Goal: Task Accomplishment & Management: Complete application form

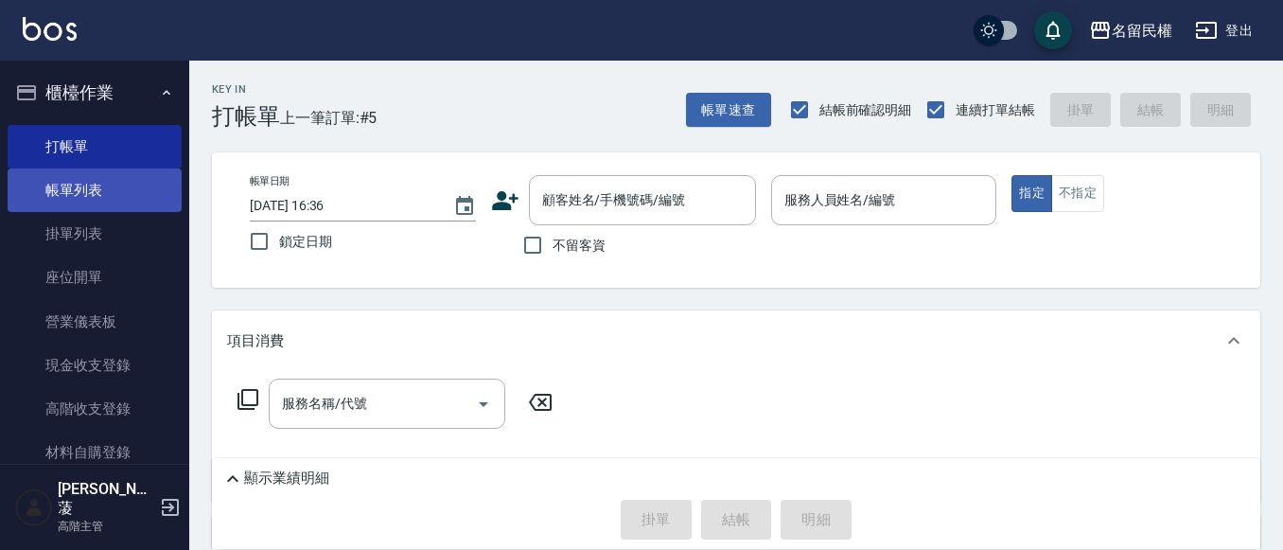
click at [100, 209] on ul "打帳單 帳單列表 掛單列表 座位開單 營業儀表板 現金收支登錄 高階收支登錄 材料自購登錄 每日結帳 排班表 現場電腦打卡 掃碼打卡" at bounding box center [95, 387] width 174 height 540
click at [104, 197] on link "帳單列表" at bounding box center [95, 190] width 174 height 44
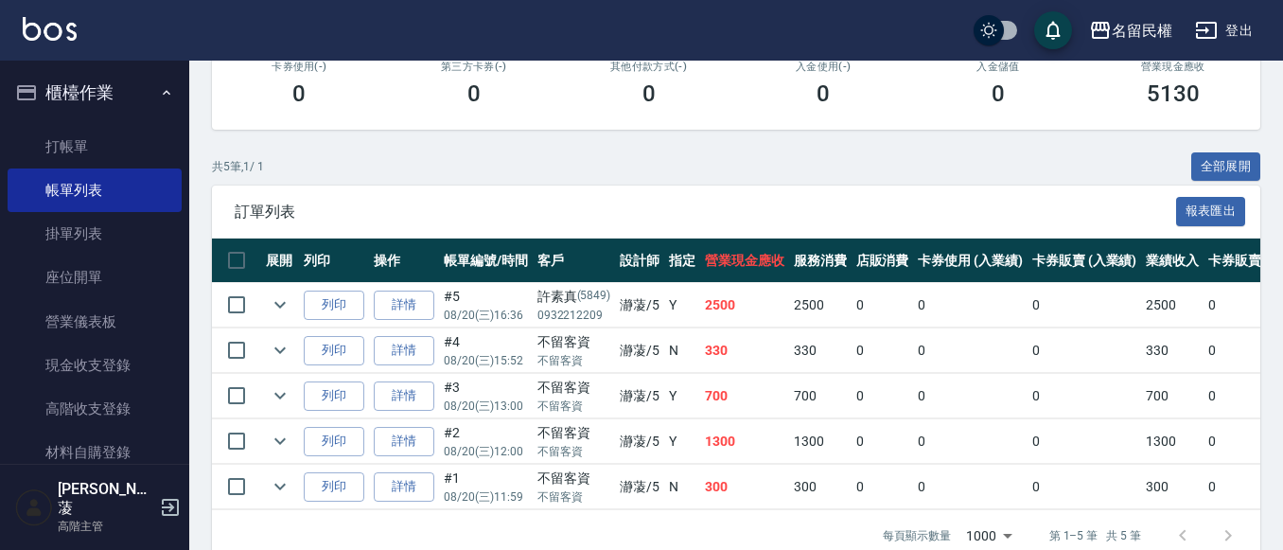
scroll to position [378, 0]
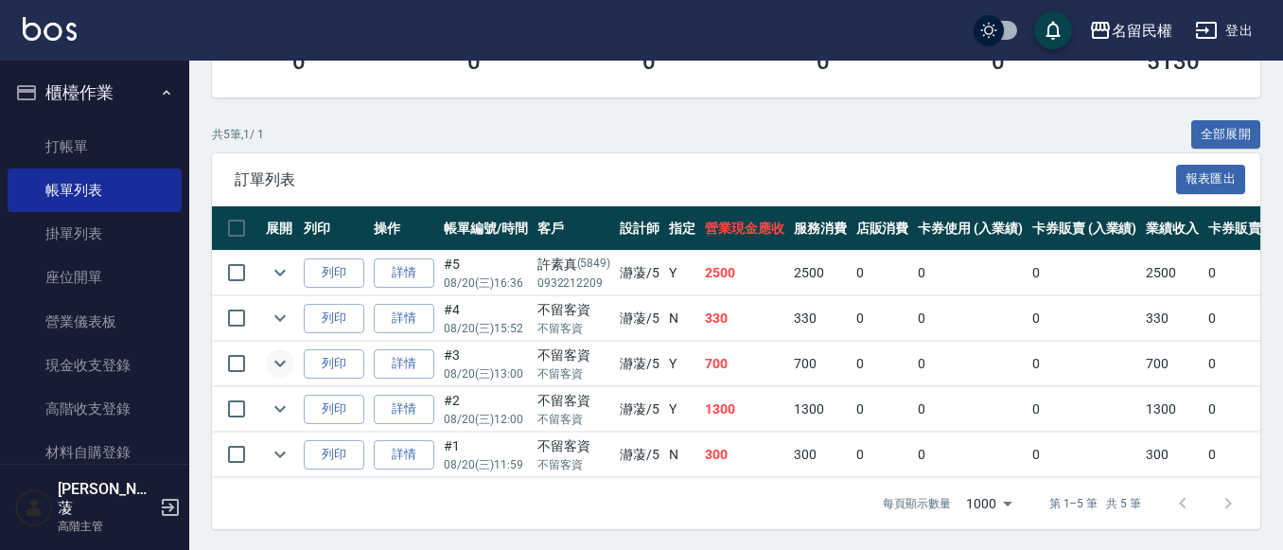
click at [274, 355] on icon "expand row" at bounding box center [280, 363] width 23 height 23
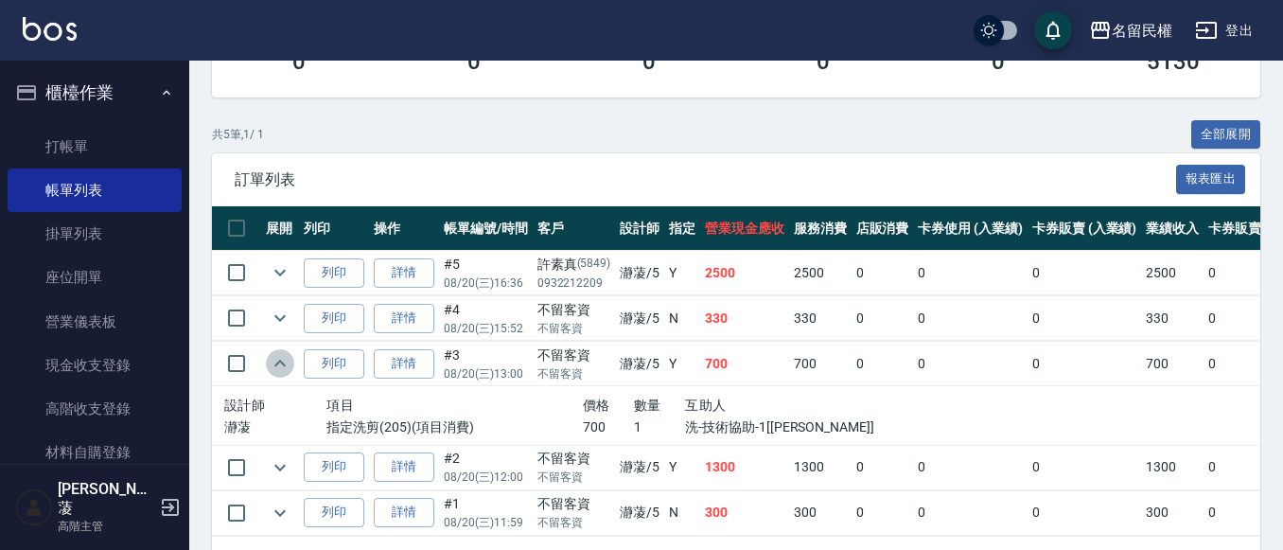
click at [274, 355] on icon "expand row" at bounding box center [280, 363] width 23 height 23
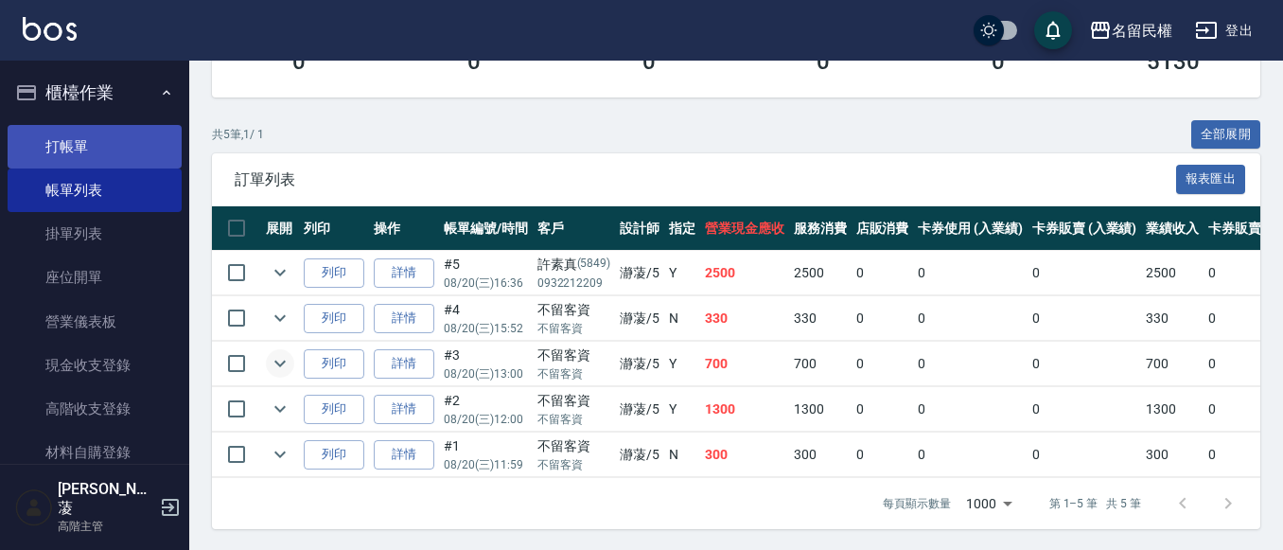
click at [74, 153] on link "打帳單" at bounding box center [95, 147] width 174 height 44
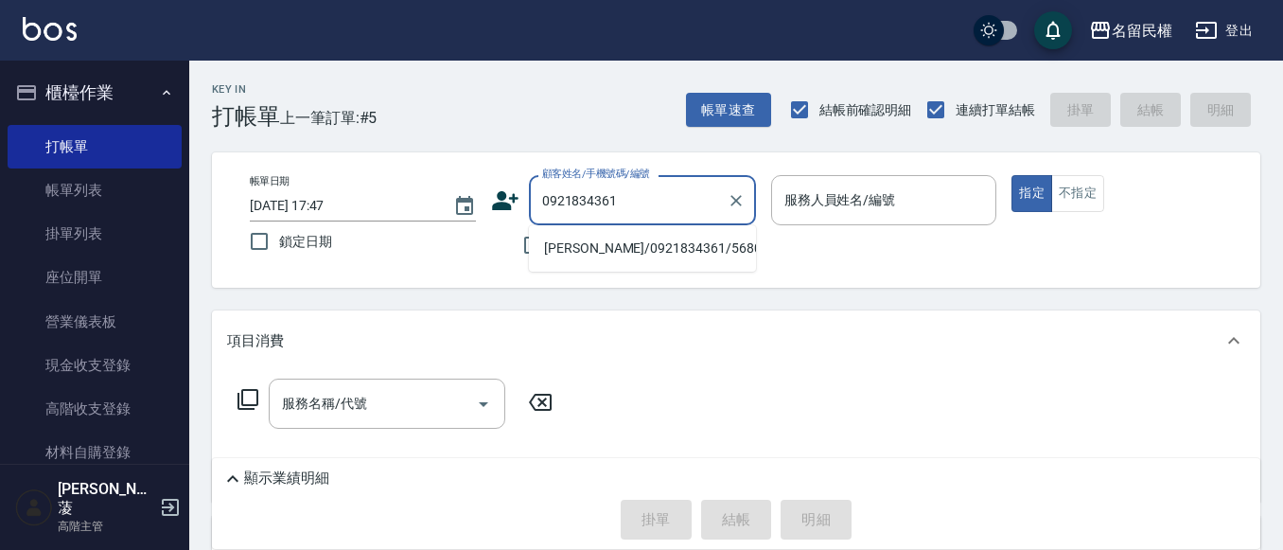
click at [630, 254] on li "[PERSON_NAME]/0921834361/5680" at bounding box center [642, 248] width 227 height 31
type input "[PERSON_NAME]/0921834361/5680"
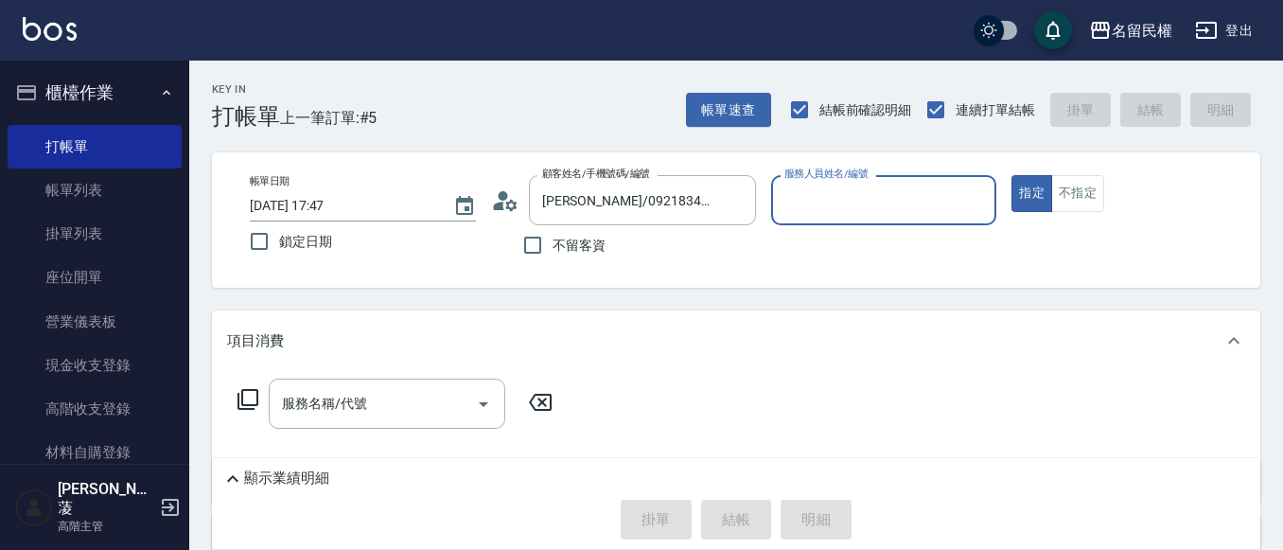
type input "瀞蓤-5"
click at [517, 216] on div "顧客姓名/手機號碼/編號 [PERSON_NAME]/0921834361/5680 顧客姓名/手機號碼/編號" at bounding box center [623, 200] width 265 height 50
click at [514, 213] on icon at bounding box center [505, 200] width 28 height 28
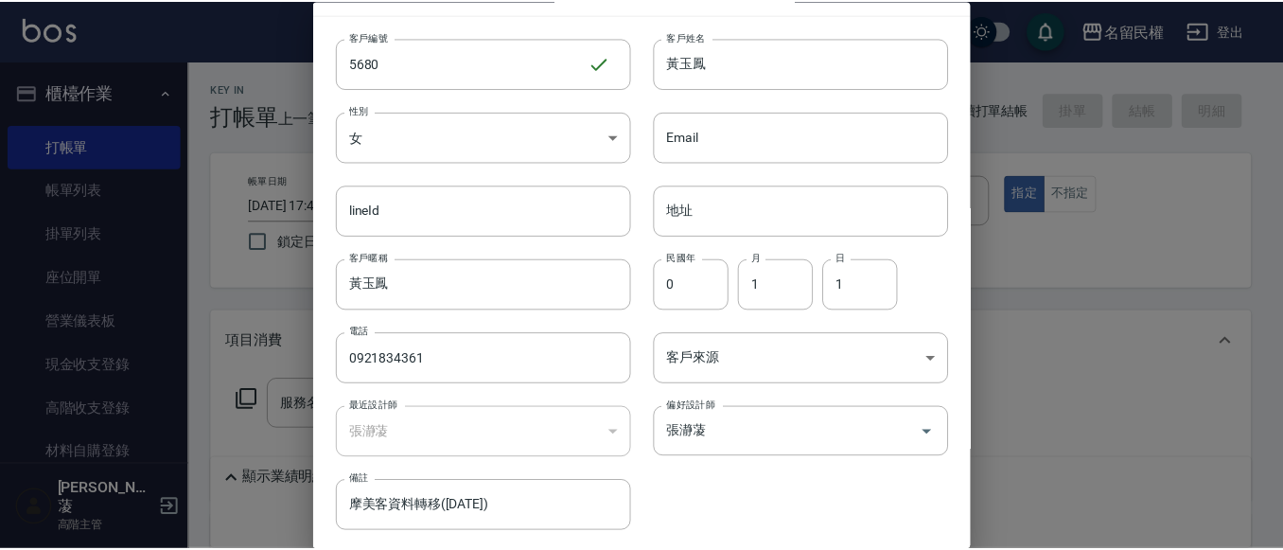
scroll to position [95, 0]
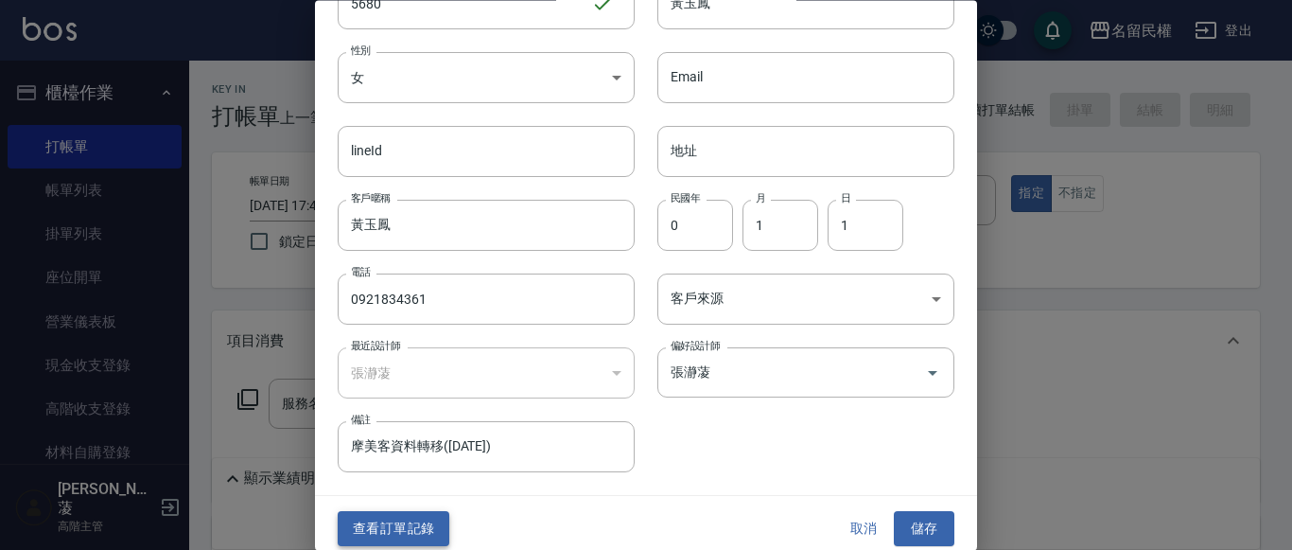
click at [409, 519] on button "查看訂單記錄" at bounding box center [394, 529] width 112 height 35
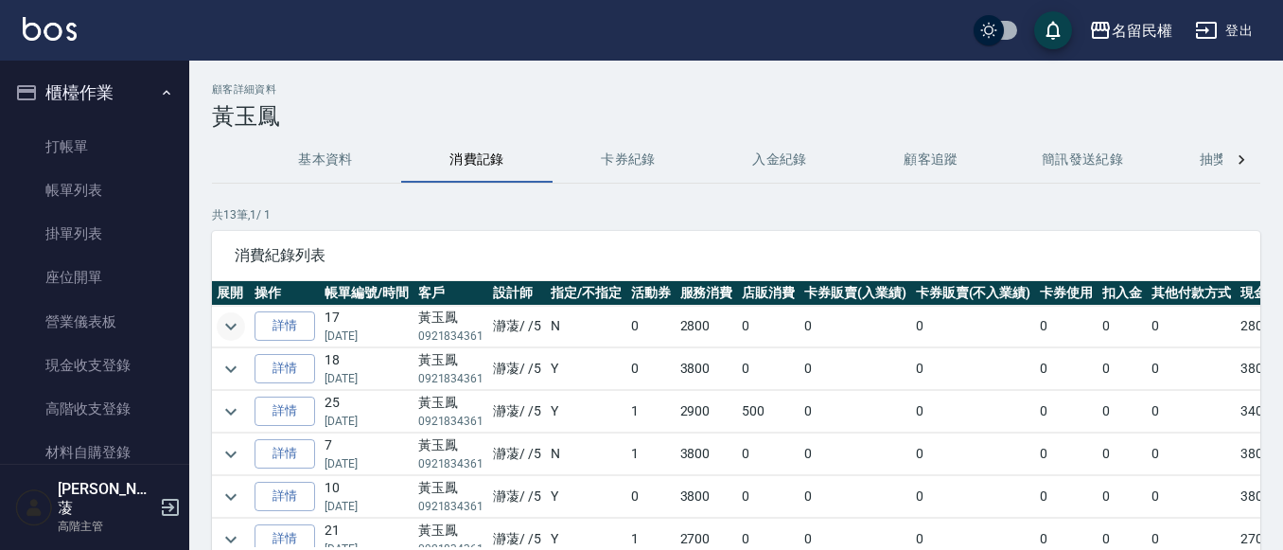
click at [234, 334] on icon "expand row" at bounding box center [230, 326] width 23 height 23
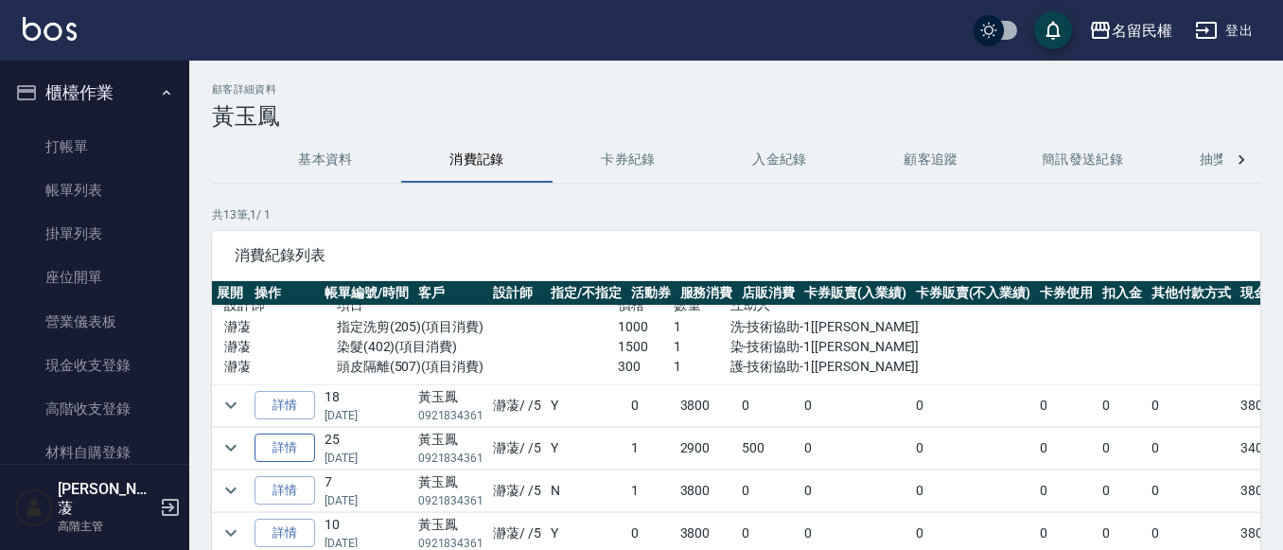
scroll to position [95, 0]
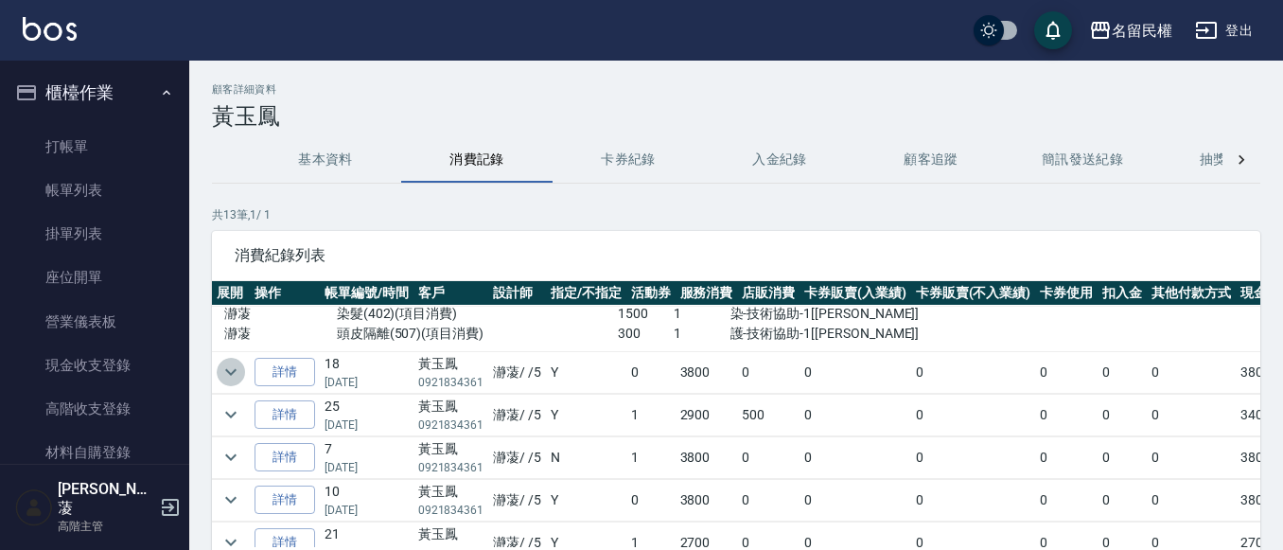
click at [234, 368] on icon "expand row" at bounding box center [230, 371] width 23 height 23
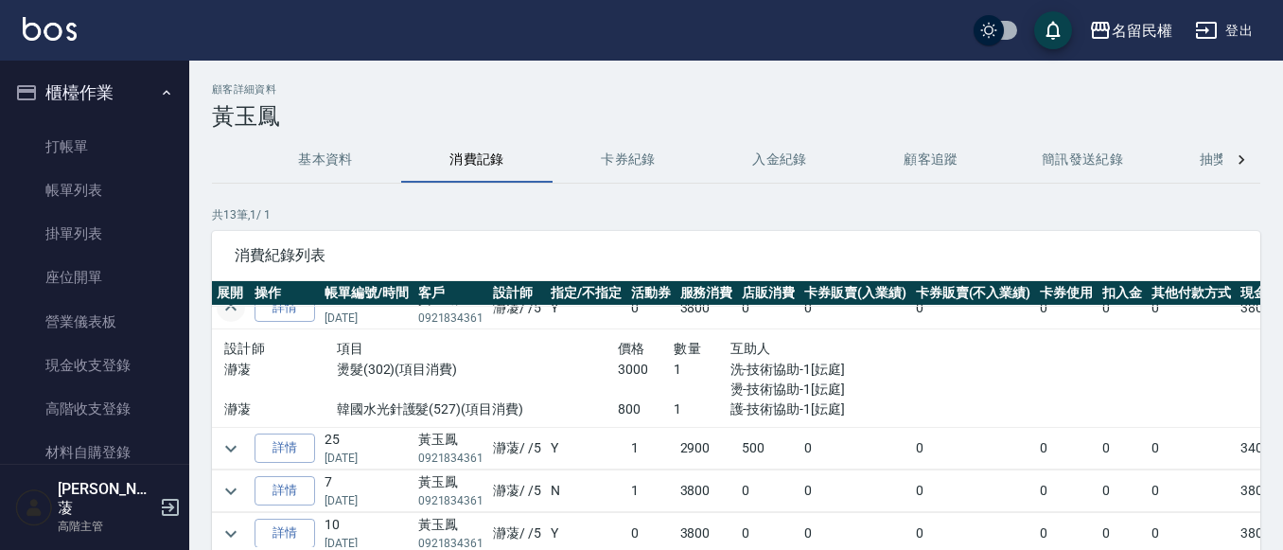
scroll to position [189, 0]
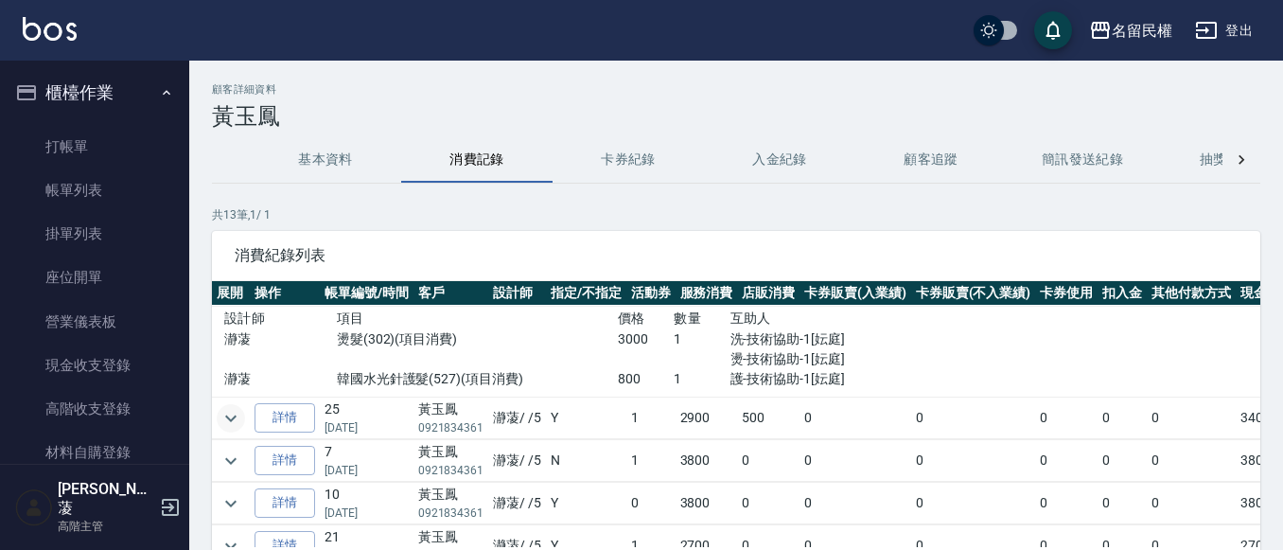
click at [222, 422] on icon "expand row" at bounding box center [230, 418] width 23 height 23
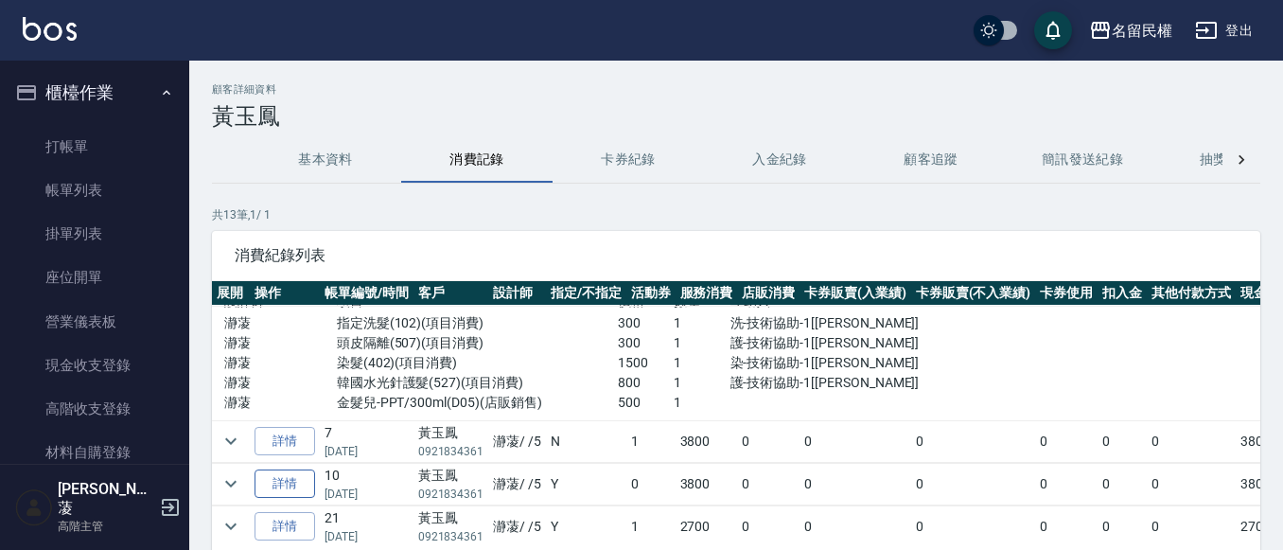
scroll to position [378, 0]
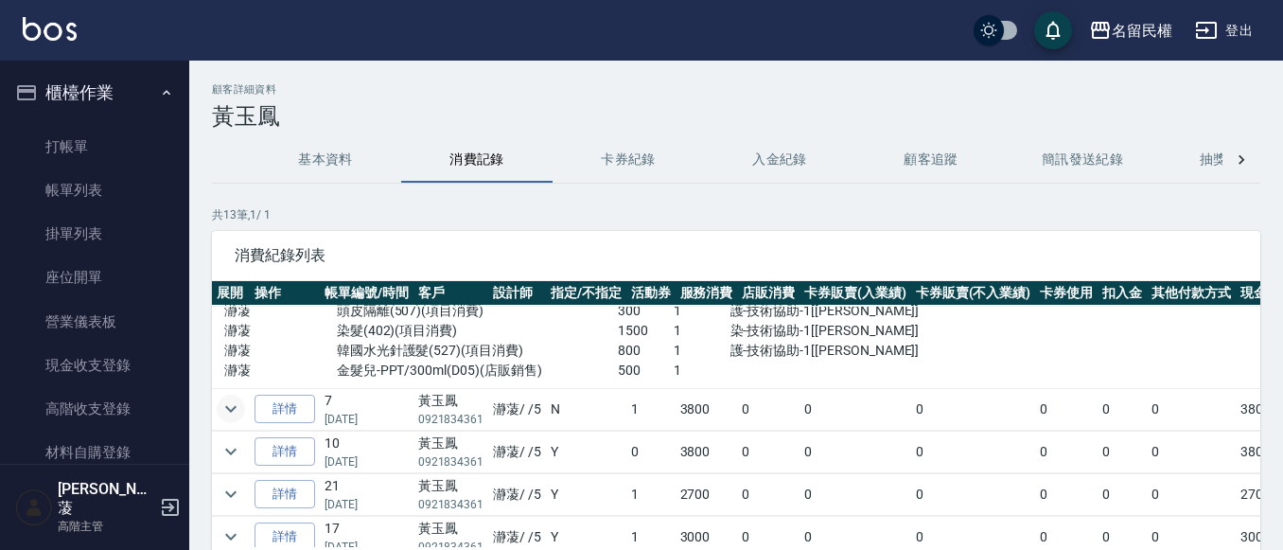
click at [233, 415] on icon "expand row" at bounding box center [230, 408] width 23 height 23
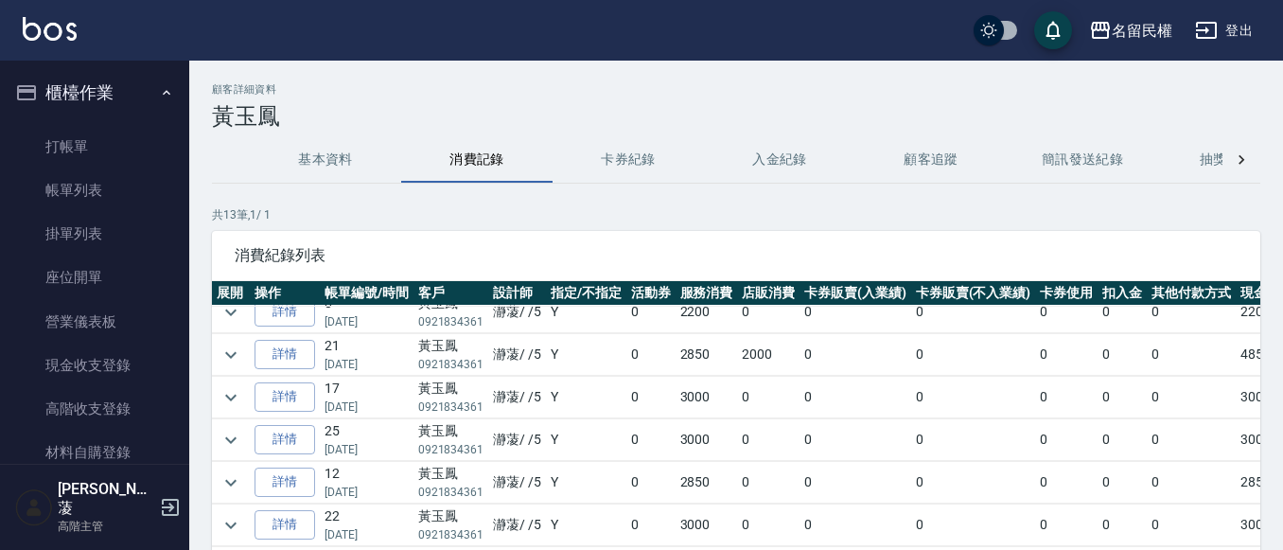
scroll to position [778, 0]
click at [226, 343] on icon "expand row" at bounding box center [230, 354] width 23 height 23
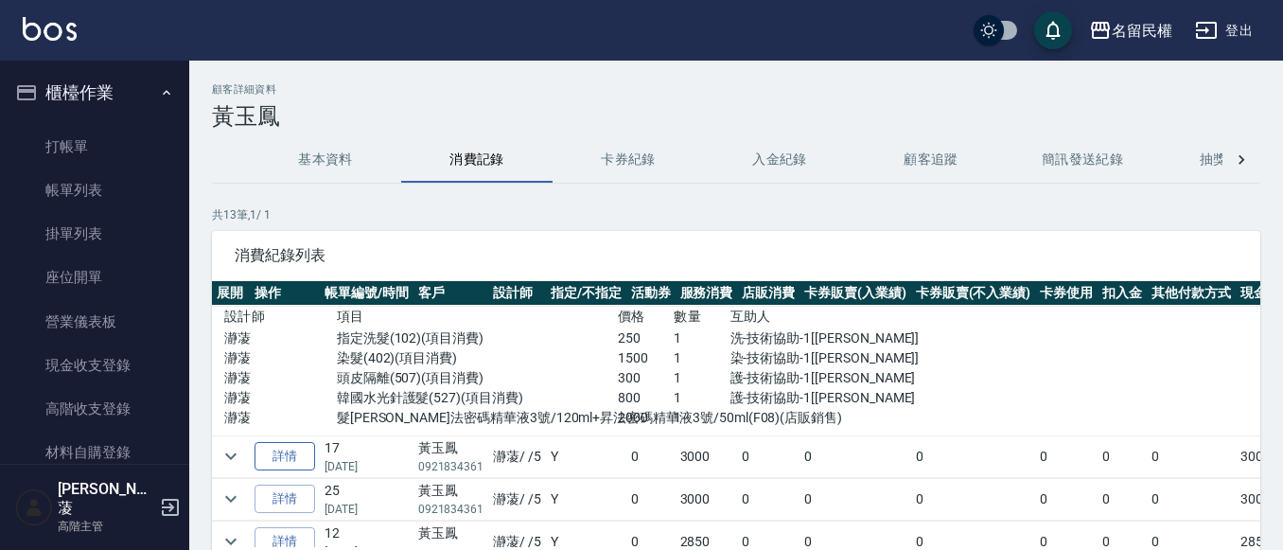
scroll to position [872, 0]
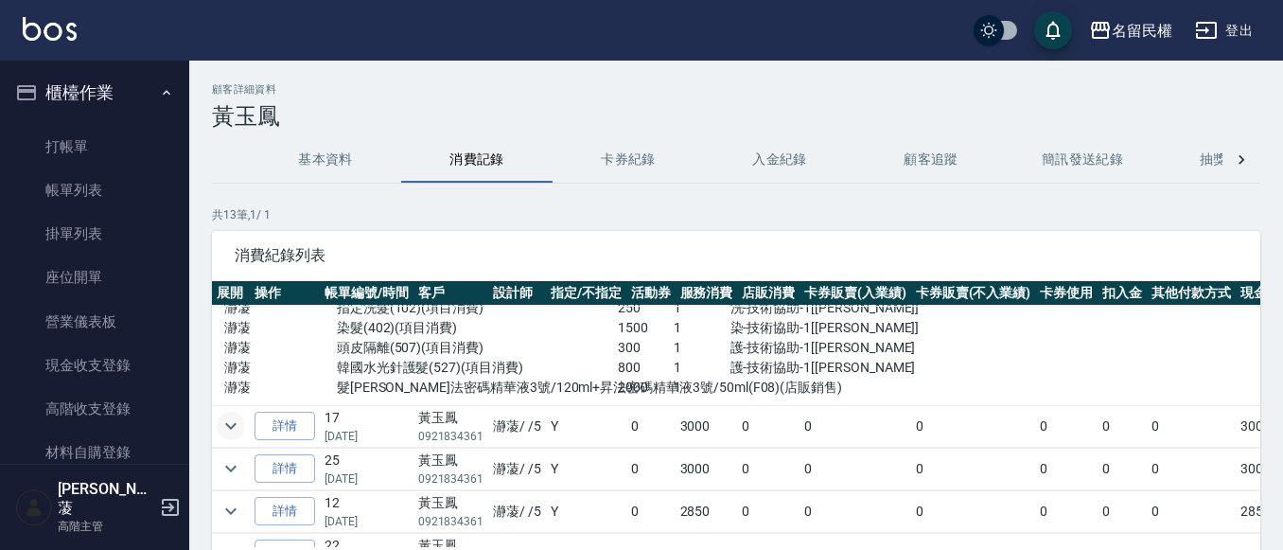
click at [228, 428] on icon "expand row" at bounding box center [230, 425] width 23 height 23
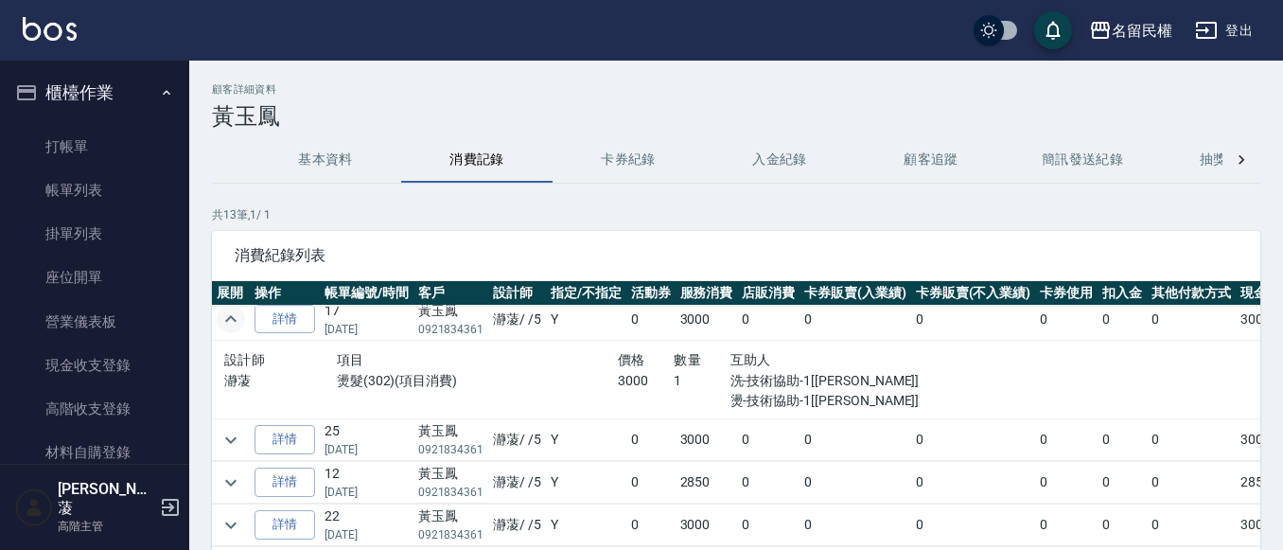
scroll to position [993, 0]
click at [240, 471] on icon "expand row" at bounding box center [230, 482] width 23 height 23
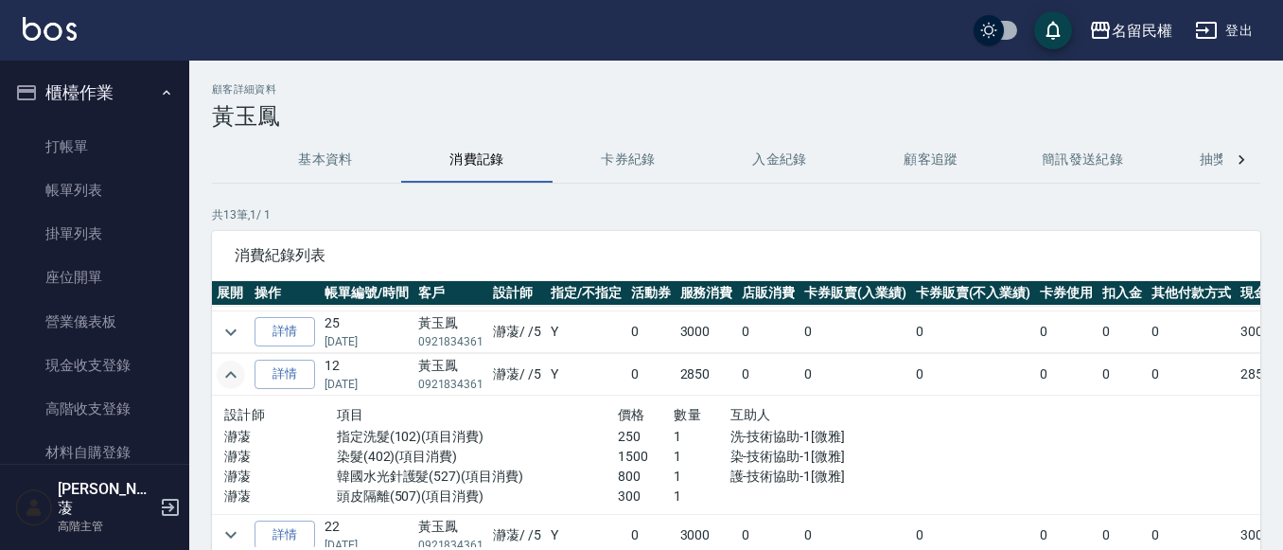
scroll to position [1088, 0]
click at [236, 330] on icon "expand row" at bounding box center [230, 331] width 23 height 23
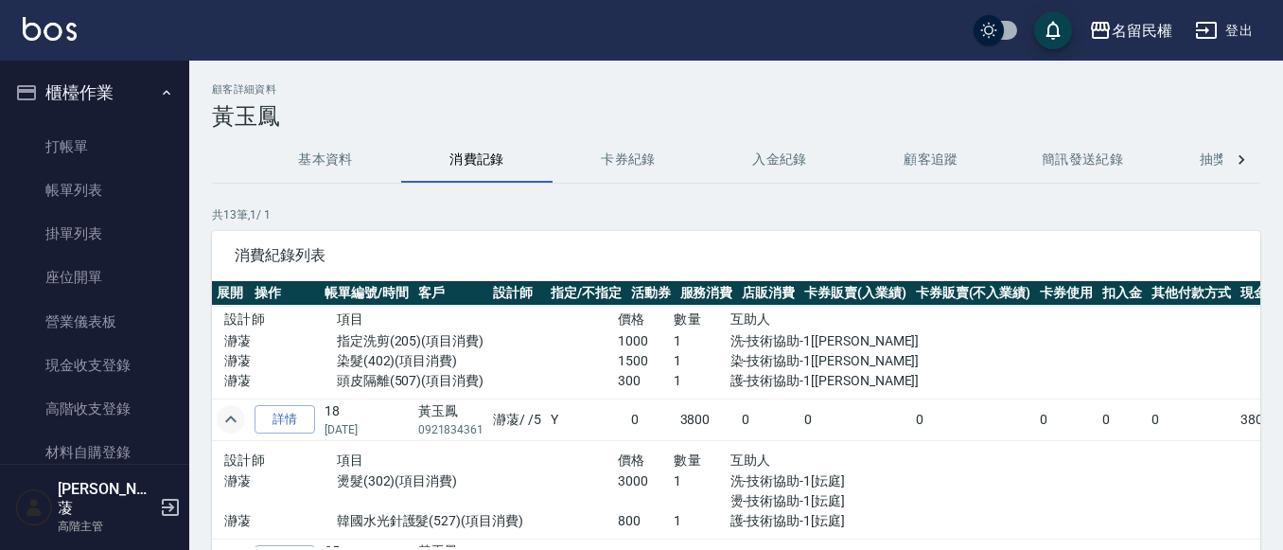
scroll to position [0, 0]
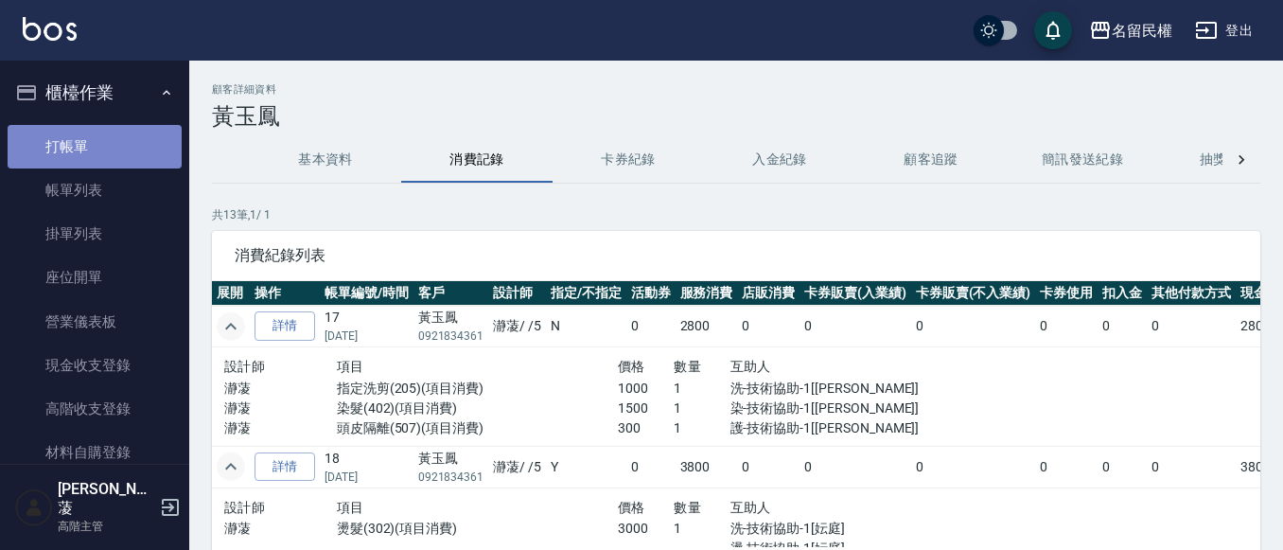
click at [103, 136] on link "打帳單" at bounding box center [95, 147] width 174 height 44
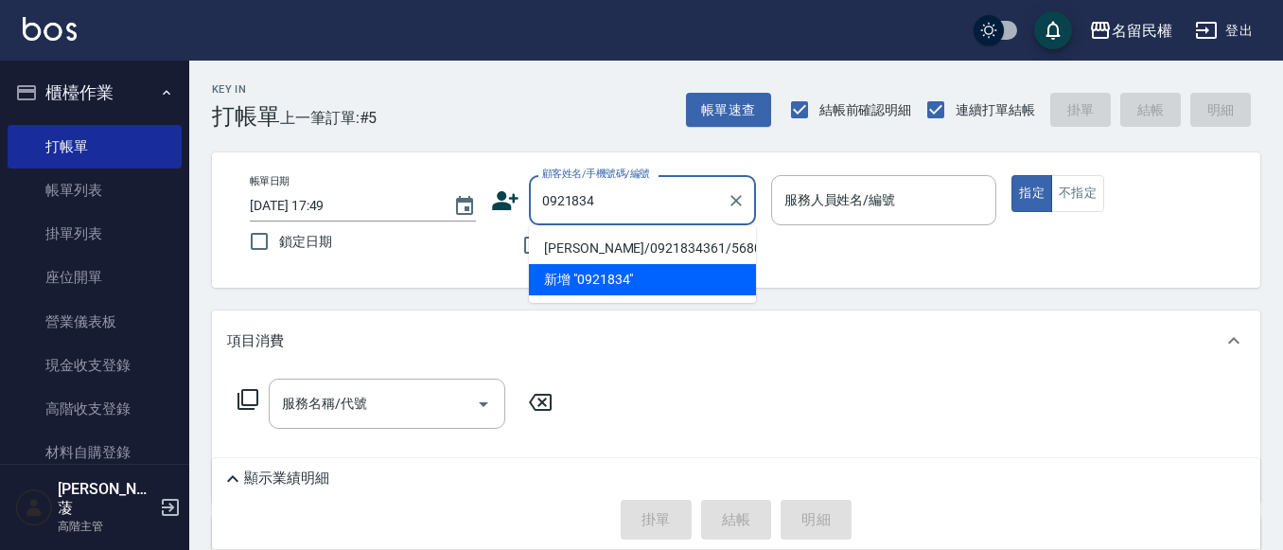
click at [619, 246] on li "[PERSON_NAME]/0921834361/5680" at bounding box center [642, 248] width 227 height 31
type input "[PERSON_NAME]/0921834361/5680"
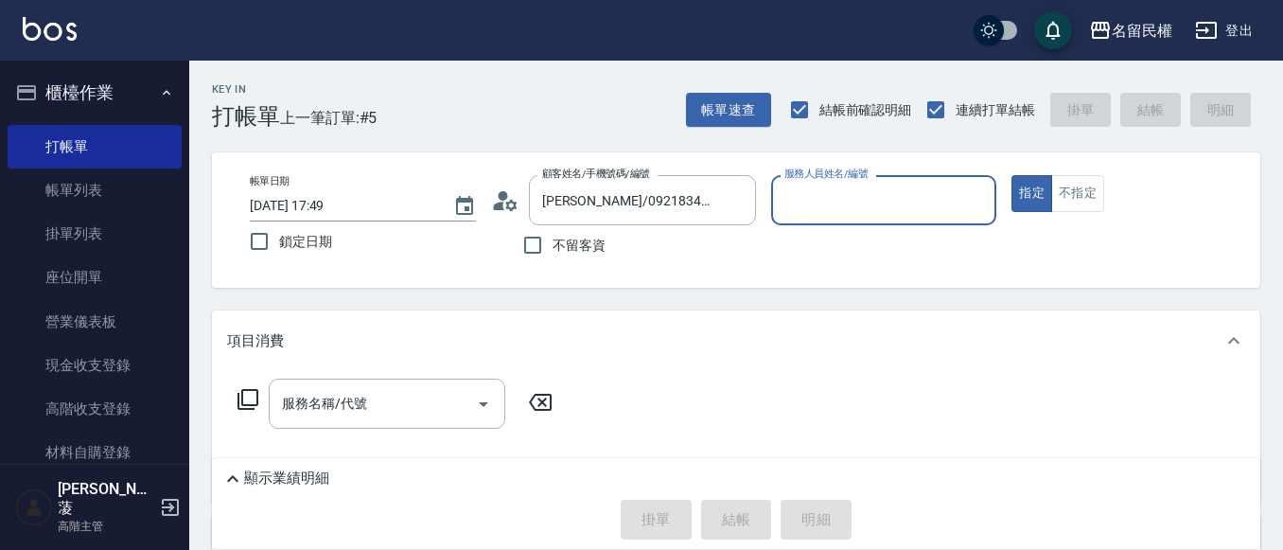
type input "瀞蓤-5"
click at [343, 411] on input "服務名稱/代號" at bounding box center [372, 403] width 191 height 33
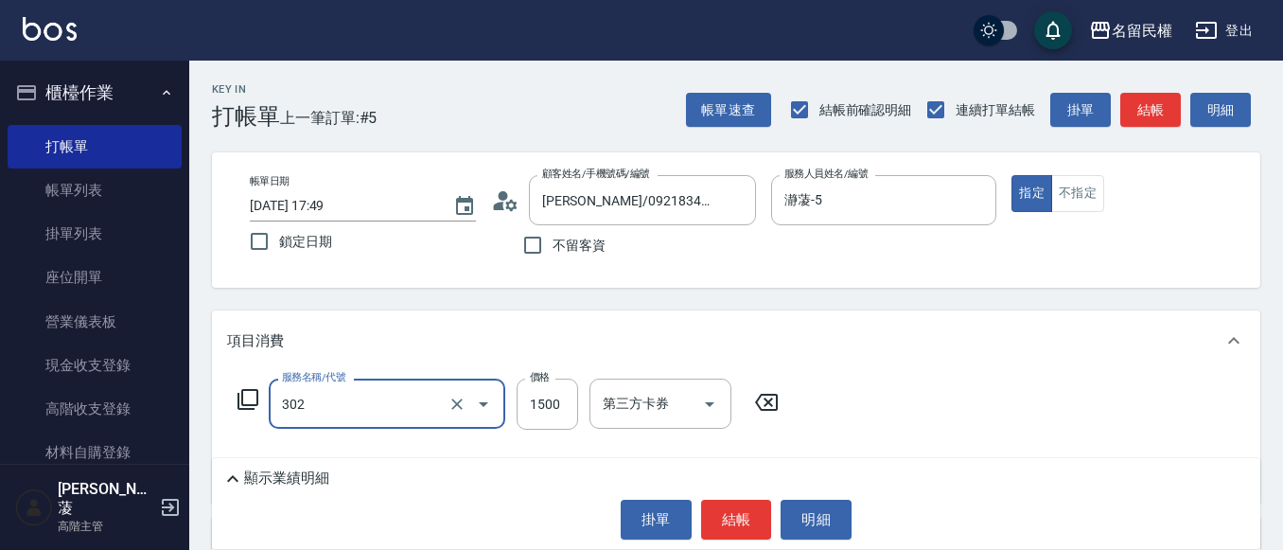
type input "燙髮(302)"
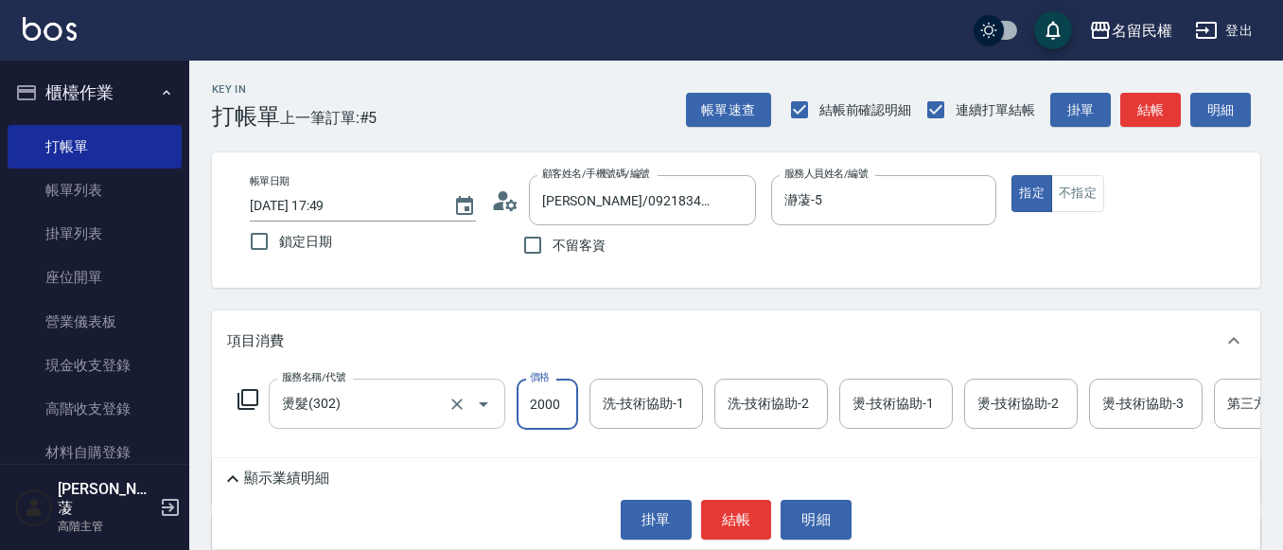
type input "2000"
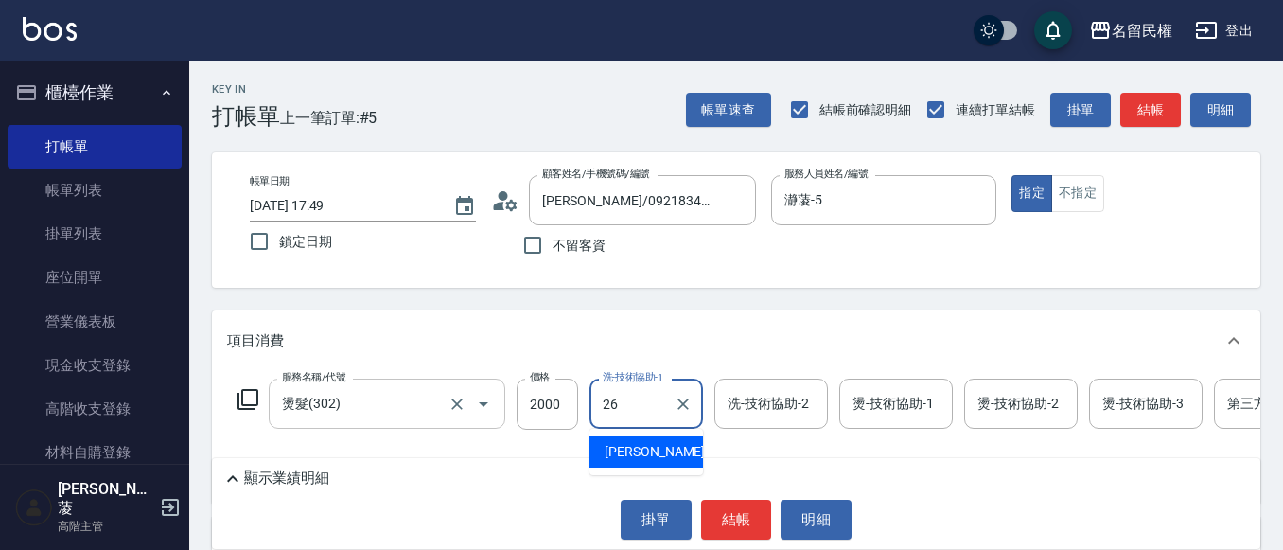
type input "沅莘-26"
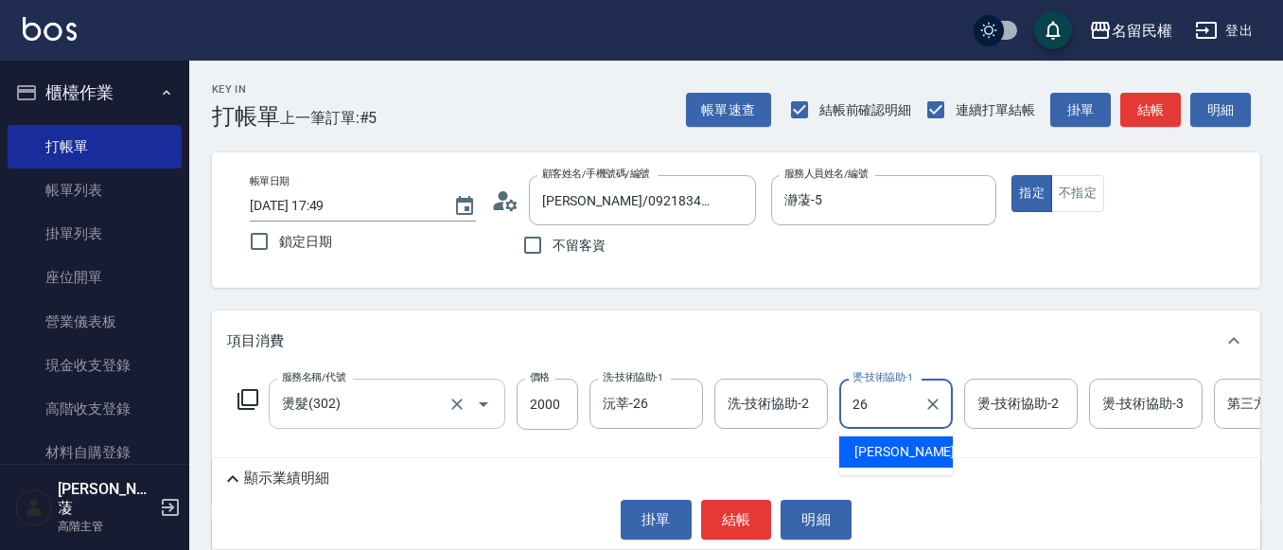
type input "沅莘-26"
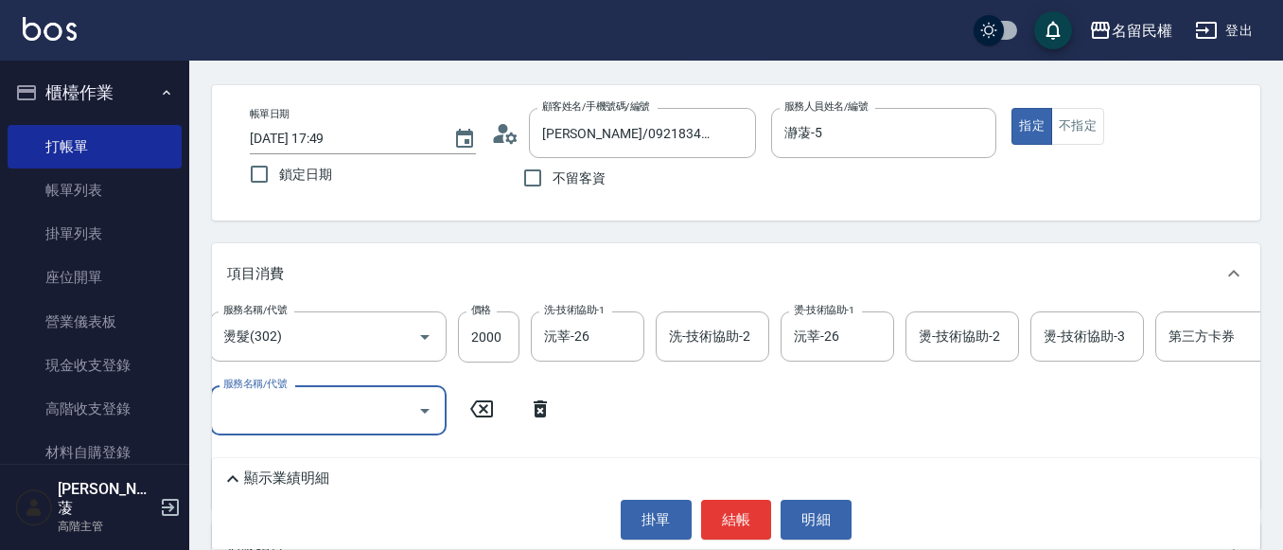
scroll to position [95, 0]
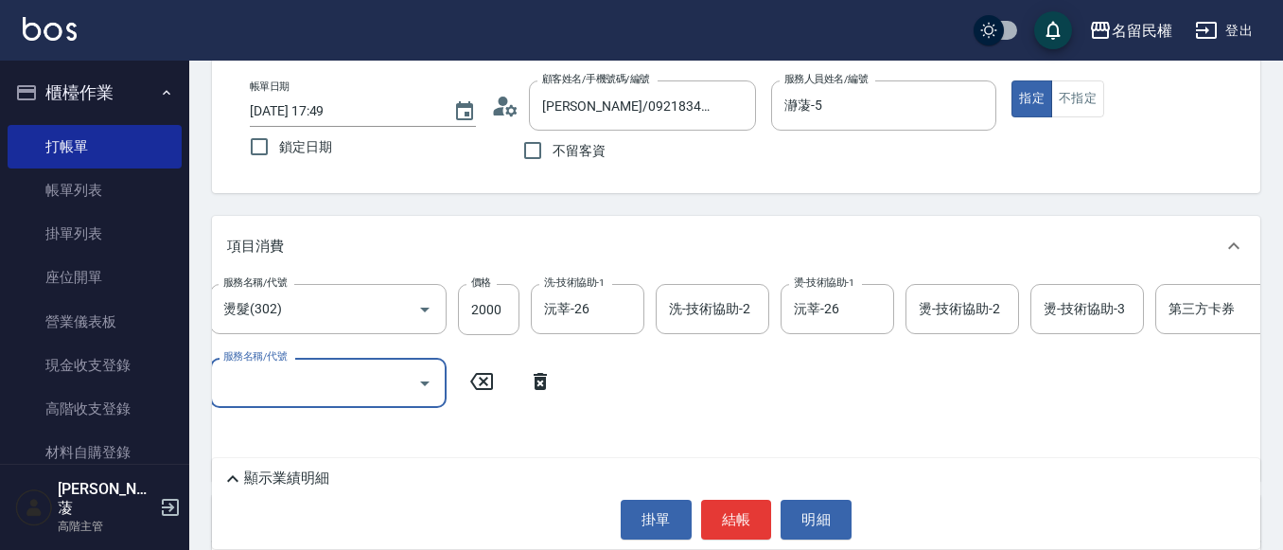
type input "1"
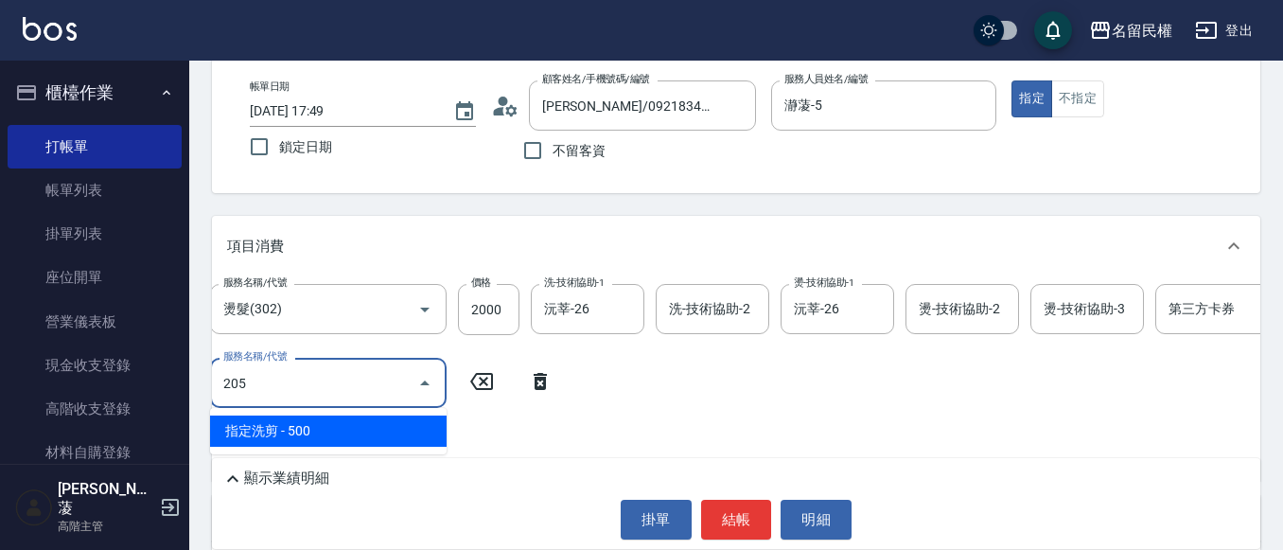
type input "指定洗剪(205)"
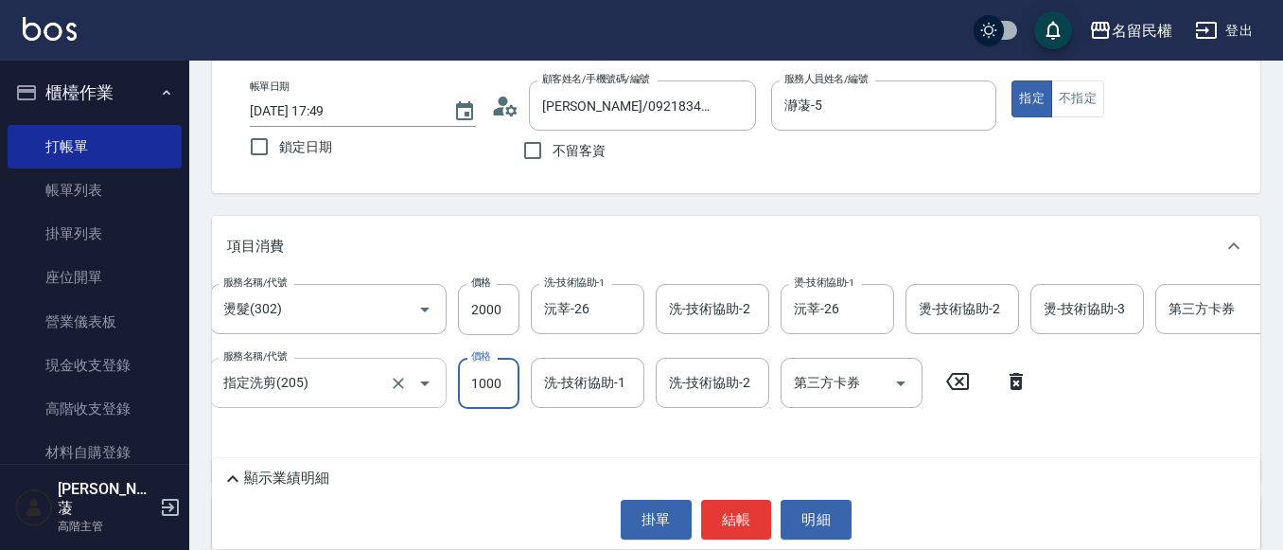
type input "1000"
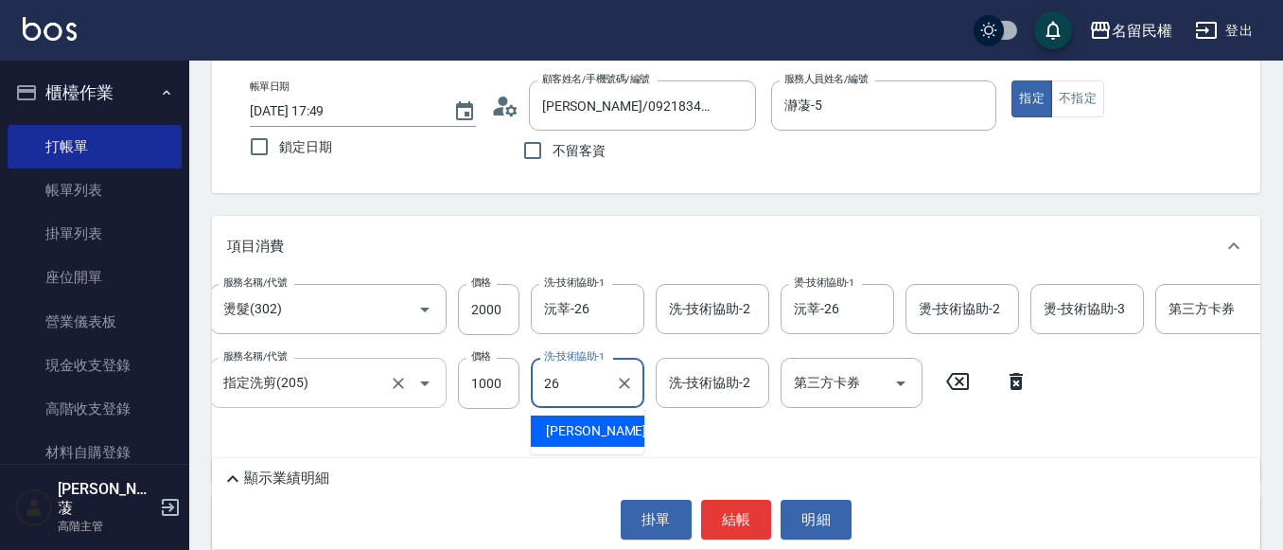
type input "沅莘-26"
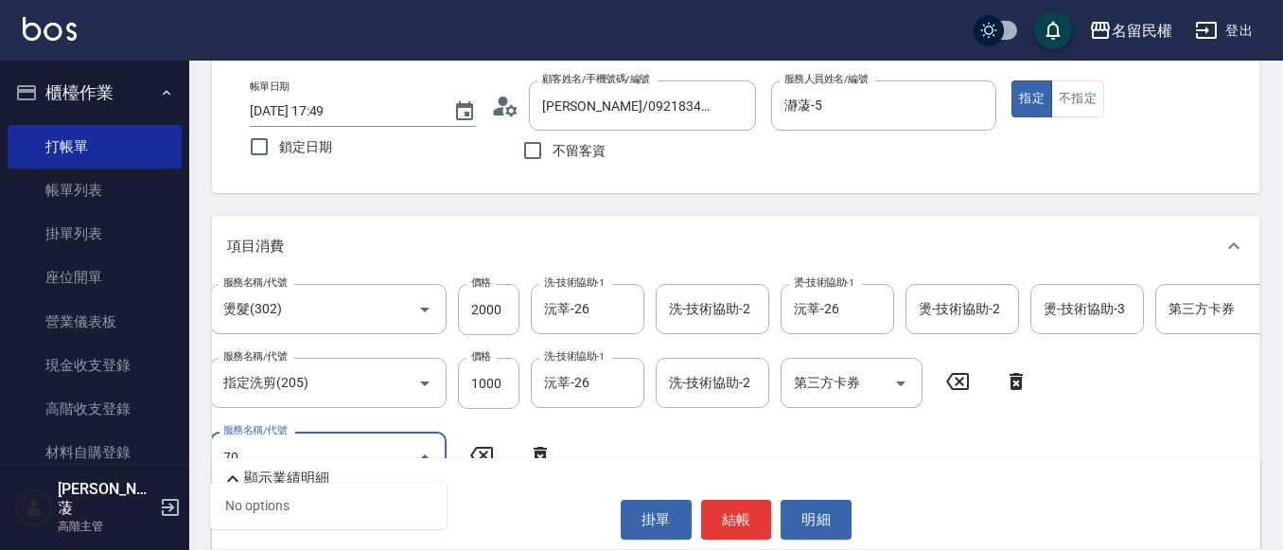
type input "7"
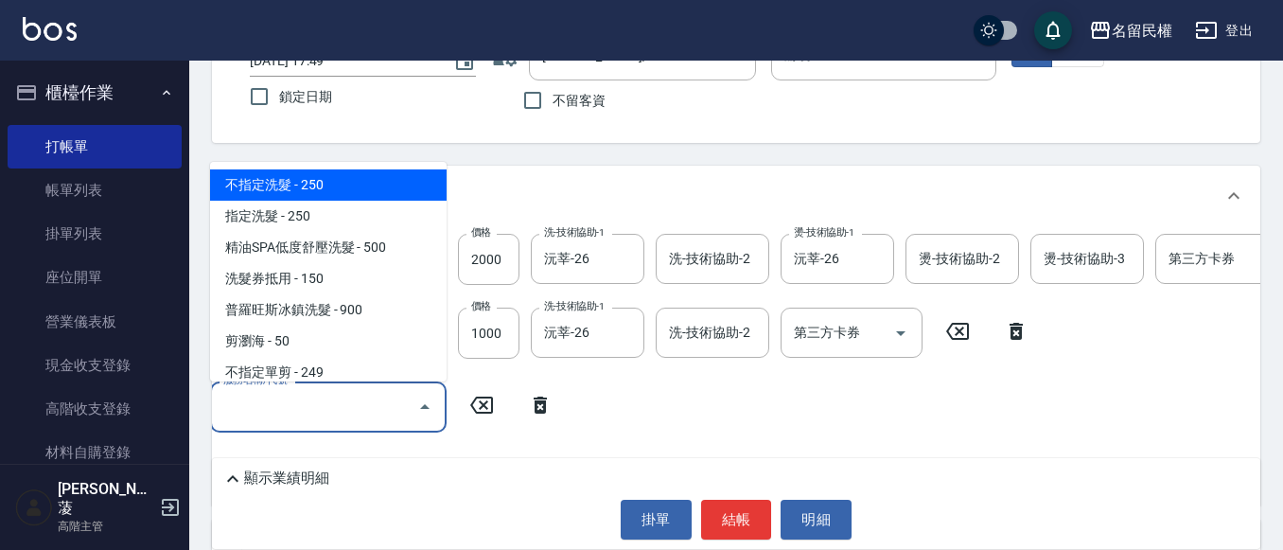
scroll to position [189, 0]
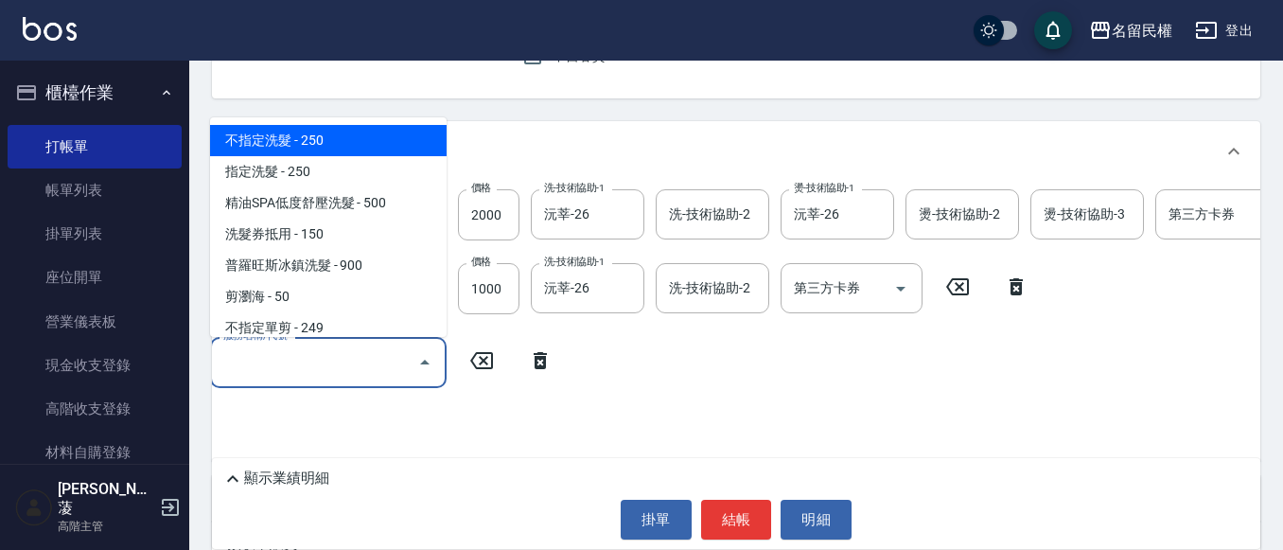
click at [535, 351] on icon at bounding box center [540, 360] width 47 height 23
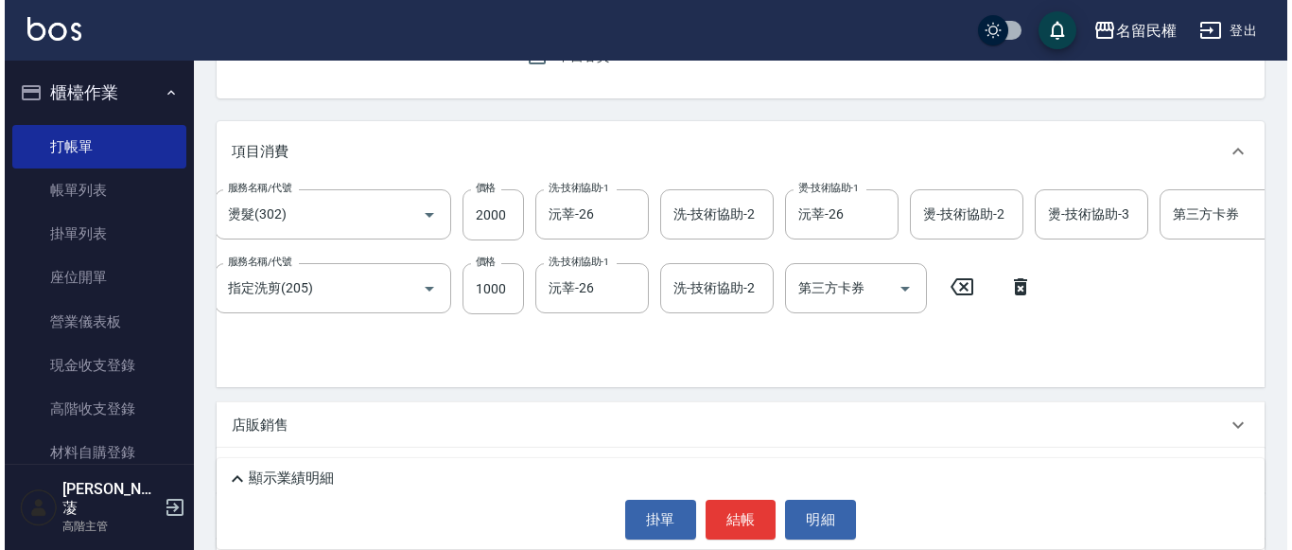
scroll to position [95, 0]
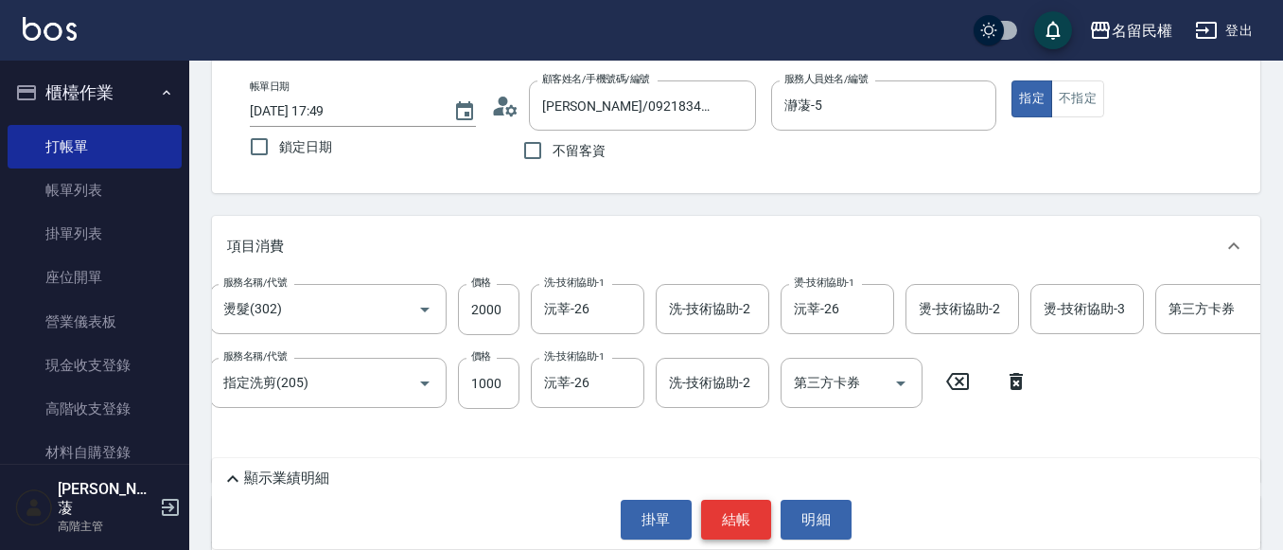
click at [739, 501] on button "結帳" at bounding box center [736, 520] width 71 height 40
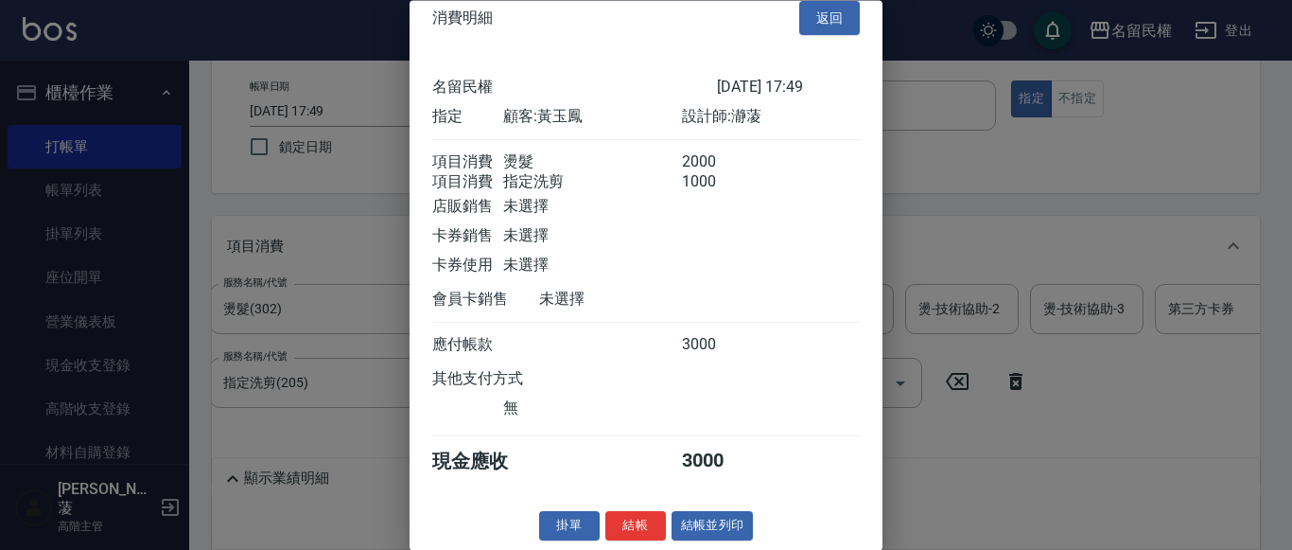
scroll to position [47, 0]
